Goal: Check status: Check status

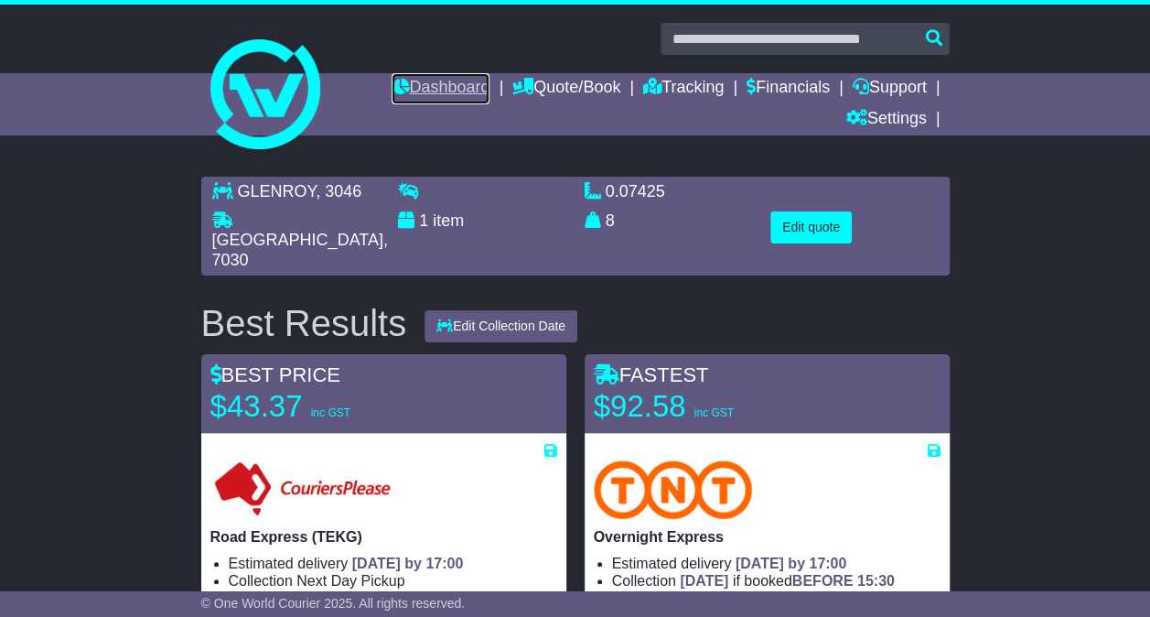
click at [436, 73] on link "Dashboard" at bounding box center [441, 88] width 98 height 31
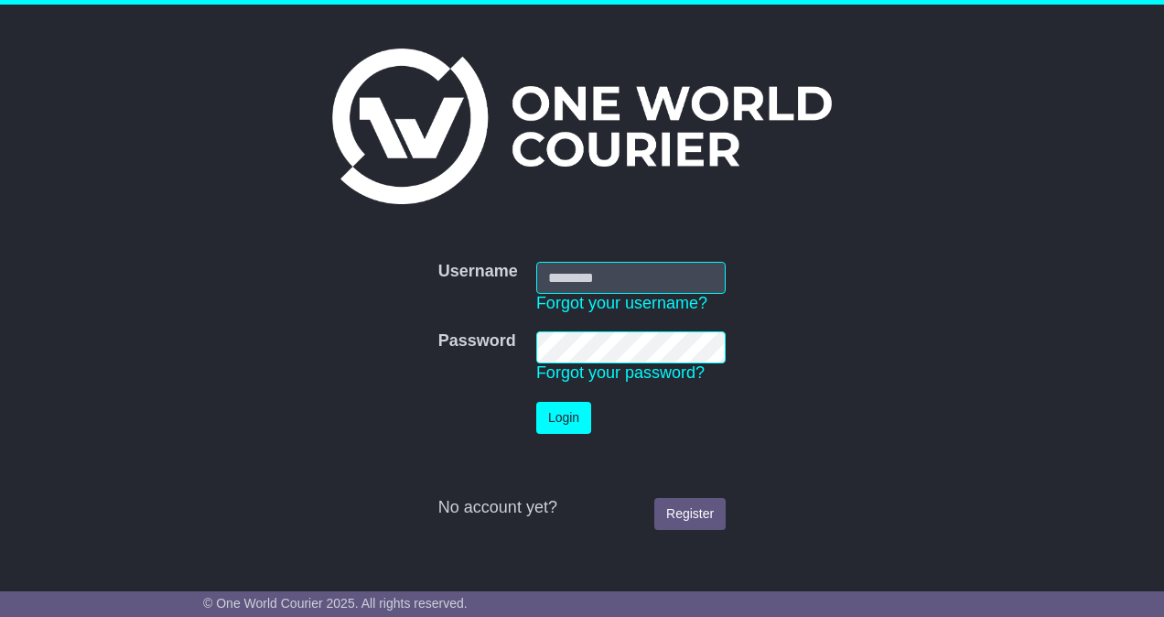
type input "**********"
click at [571, 415] on button "Login" at bounding box center [563, 418] width 55 height 32
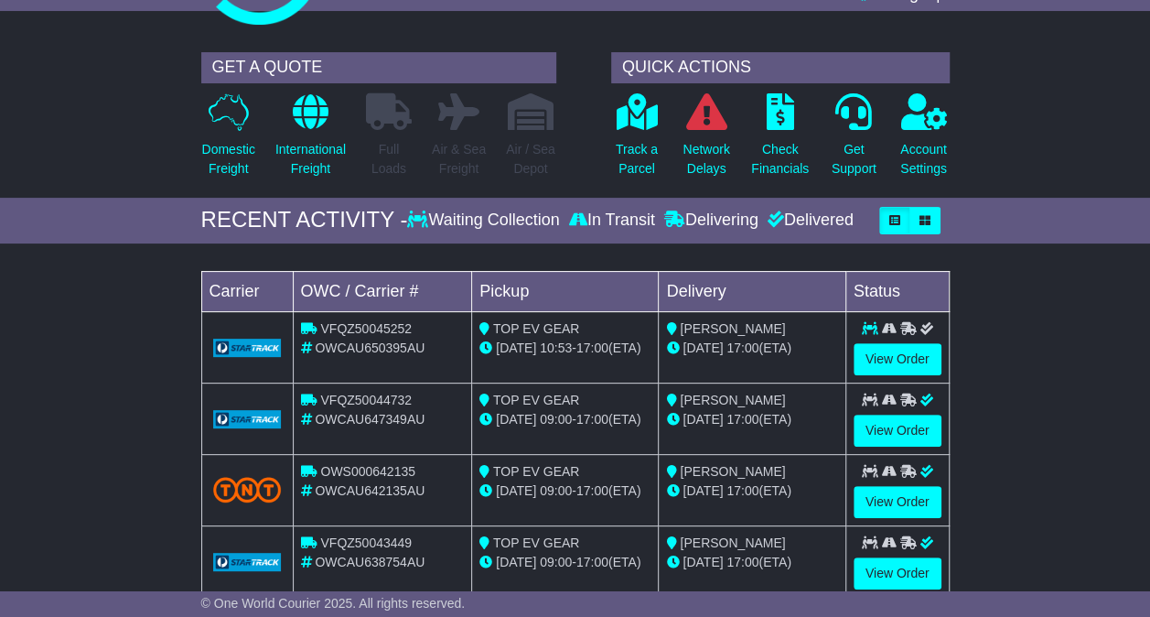
scroll to position [275, 0]
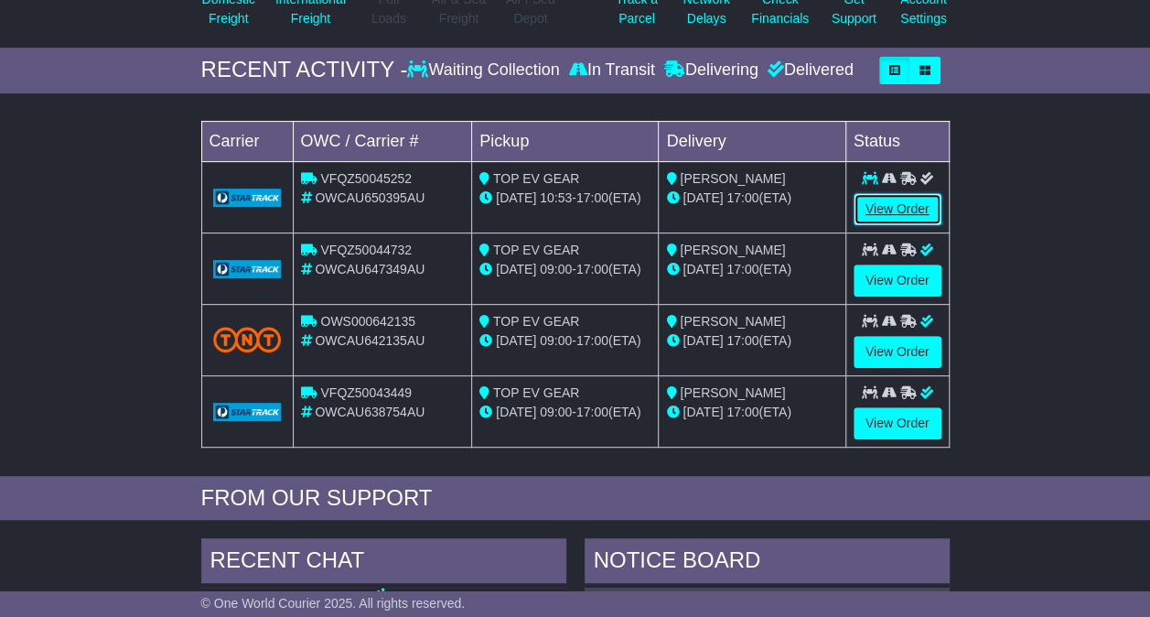
click at [895, 210] on link "View Order" at bounding box center [898, 209] width 88 height 32
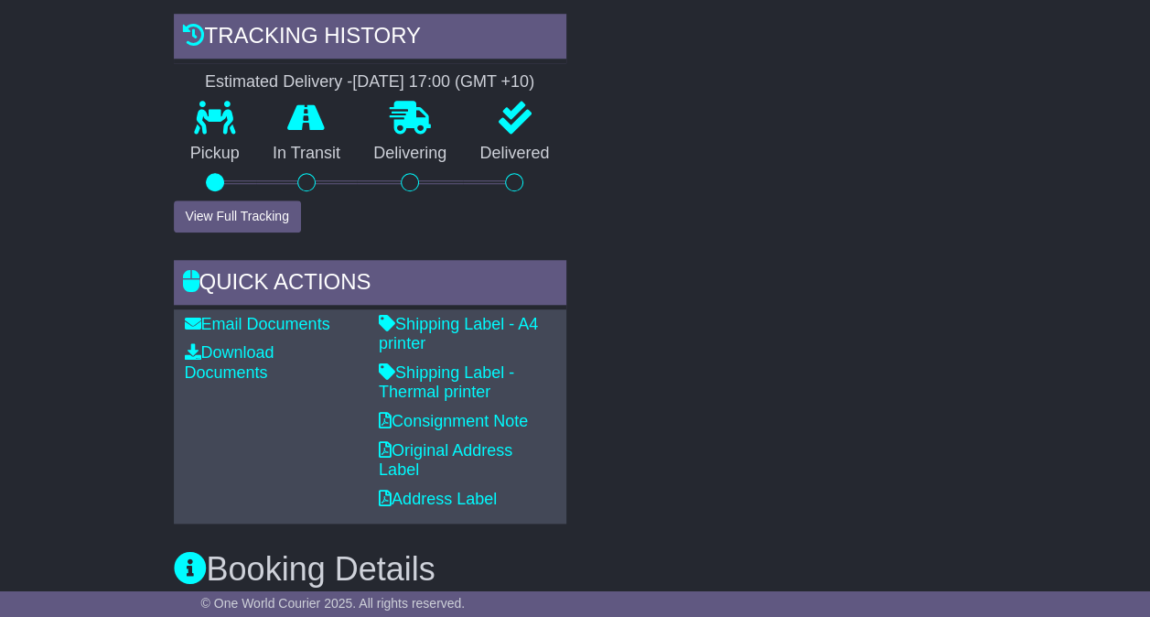
scroll to position [824, 0]
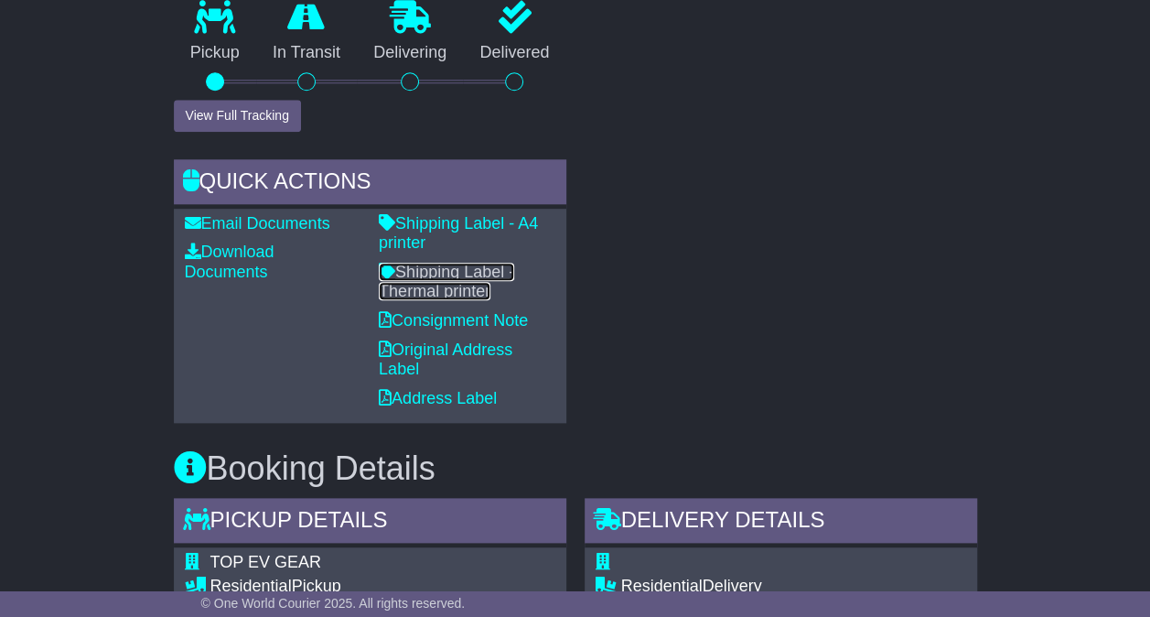
click at [453, 272] on link "Shipping Label - Thermal printer" at bounding box center [446, 282] width 135 height 38
